Goal: Transaction & Acquisition: Purchase product/service

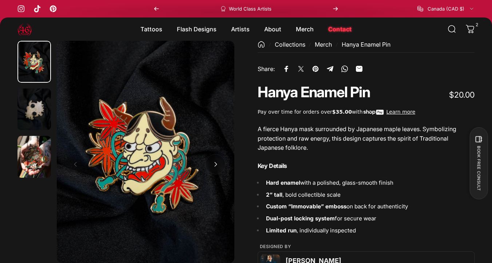
click at [195, 62] on button "Open media 1 in modal" at bounding box center [146, 152] width 178 height 222
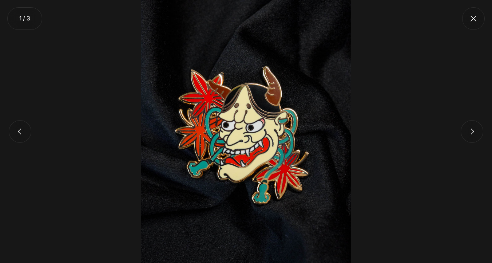
click at [470, 17] on button "Close" at bounding box center [473, 18] width 23 height 23
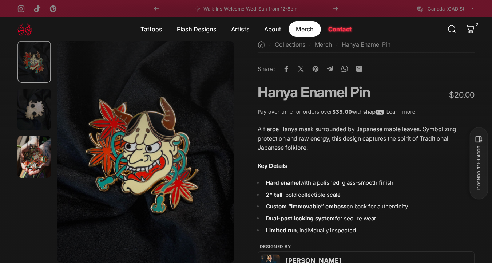
click at [310, 25] on magnet-element "Merch Merch" at bounding box center [305, 28] width 32 height 15
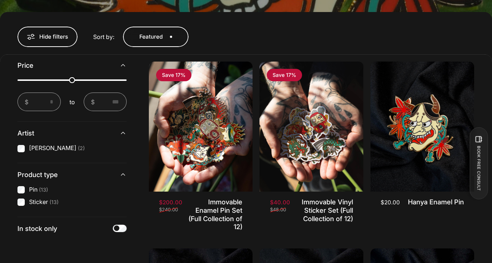
scroll to position [229, 0]
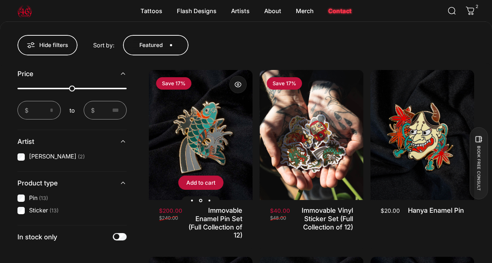
click at [204, 138] on img "Immovable Enamel Pin Set (Full Collection of 12)" at bounding box center [201, 135] width 104 height 130
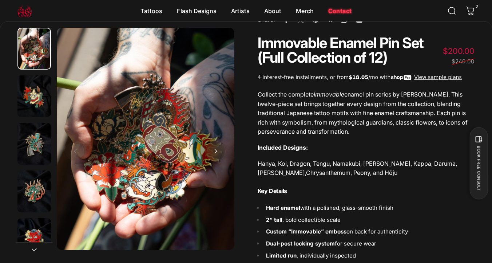
scroll to position [47, 0]
click at [204, 136] on button "Open media 1 in modal" at bounding box center [146, 139] width 178 height 222
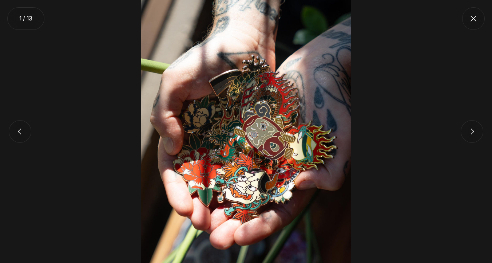
scroll to position [0, 0]
click at [476, 19] on button "Close" at bounding box center [473, 18] width 23 height 23
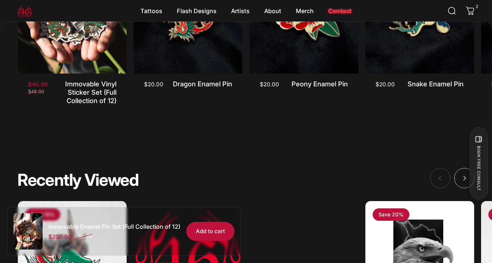
scroll to position [1340, 0]
